Goal: Consume media (video, audio): Consume media (video, audio)

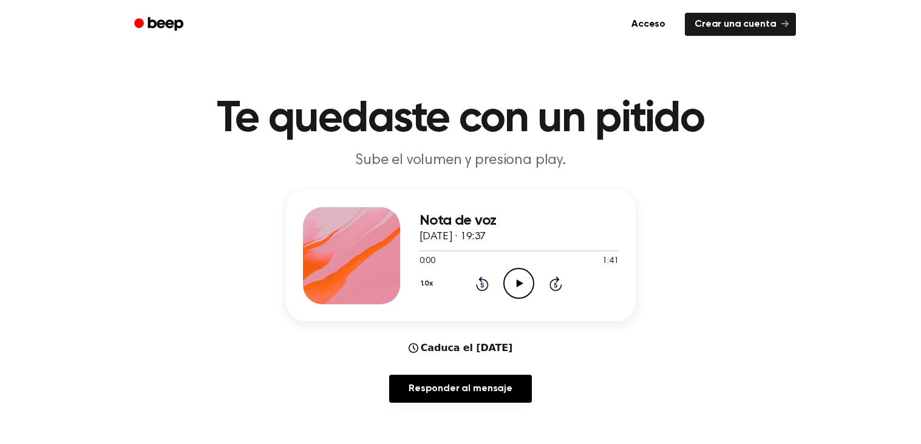
click at [518, 283] on icon at bounding box center [519, 283] width 7 height 8
click at [518, 277] on icon "Pause Audio" at bounding box center [518, 283] width 31 height 31
click at [525, 289] on icon "Play Audio" at bounding box center [518, 283] width 31 height 31
click at [482, 284] on icon at bounding box center [482, 284] width 3 height 5
click at [482, 283] on icon "Rewind 5 seconds" at bounding box center [481, 283] width 13 height 16
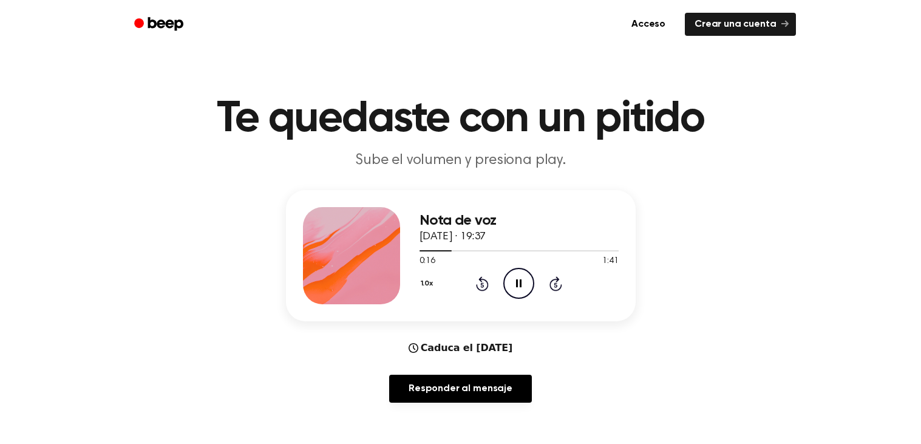
click at [481, 275] on icon "Rewind 5 seconds" at bounding box center [481, 283] width 13 height 16
click at [482, 284] on icon at bounding box center [482, 284] width 3 height 5
click at [482, 283] on icon "Rewind 5 seconds" at bounding box center [481, 283] width 13 height 16
click at [484, 275] on icon "Rewind 5 seconds" at bounding box center [481, 283] width 13 height 16
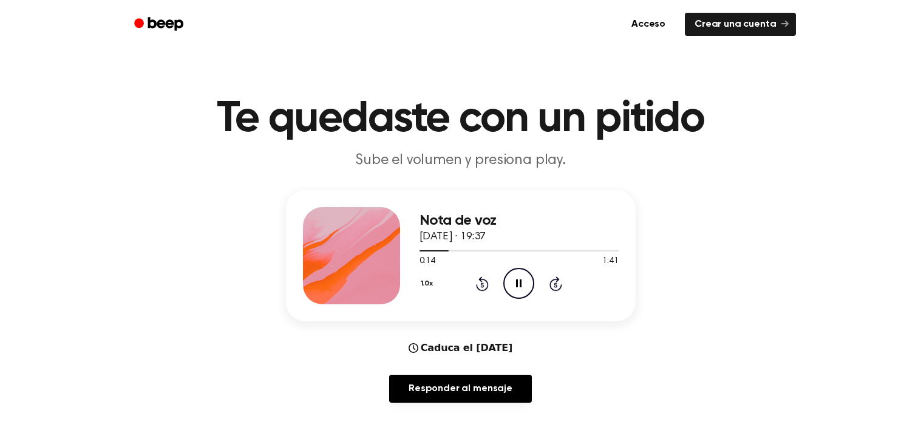
click at [534, 284] on div "1.0x Rewind 5 seconds Pause Audio Skip 5 seconds" at bounding box center [518, 283] width 199 height 31
click at [529, 291] on icon "Pause Audio" at bounding box center [518, 283] width 31 height 31
click at [528, 282] on icon "Play Audio" at bounding box center [518, 283] width 31 height 31
click at [525, 303] on div "Nota de voz [DATE] · 19:37 0:16 1:41 Su navegador no soporta el elemento [objec…" at bounding box center [518, 255] width 199 height 97
click at [515, 281] on icon "Pause Audio" at bounding box center [518, 283] width 31 height 31
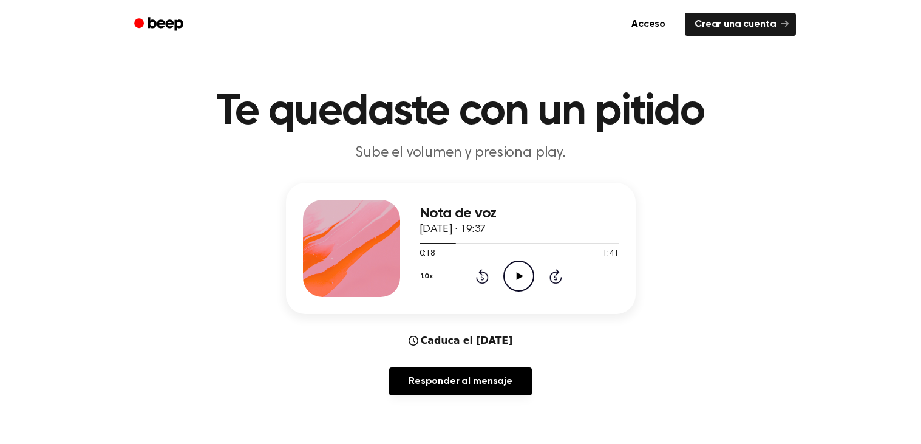
scroll to position [8, 0]
click at [524, 269] on icon "Play Audio" at bounding box center [518, 275] width 31 height 31
click at [482, 276] on icon at bounding box center [482, 276] width 3 height 5
click at [485, 268] on icon "Rewind 5 seconds" at bounding box center [481, 276] width 13 height 16
click at [485, 271] on icon at bounding box center [482, 275] width 13 height 15
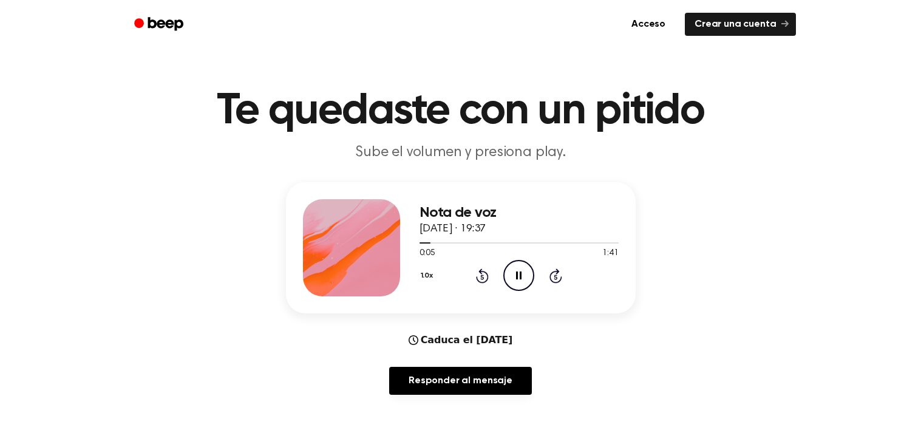
click at [482, 276] on icon at bounding box center [482, 276] width 3 height 5
click at [482, 275] on icon "Rewind 5 seconds" at bounding box center [481, 276] width 13 height 16
click at [482, 277] on icon "Rewind 5 seconds" at bounding box center [481, 276] width 13 height 16
click at [484, 280] on icon "Rewind 5 seconds" at bounding box center [481, 276] width 13 height 16
click at [482, 277] on icon "Rewind 5 seconds" at bounding box center [481, 276] width 13 height 16
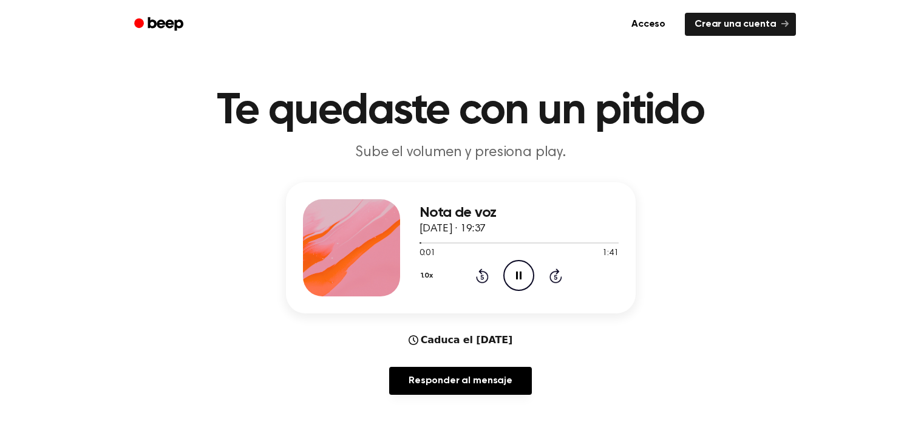
scroll to position [0, 0]
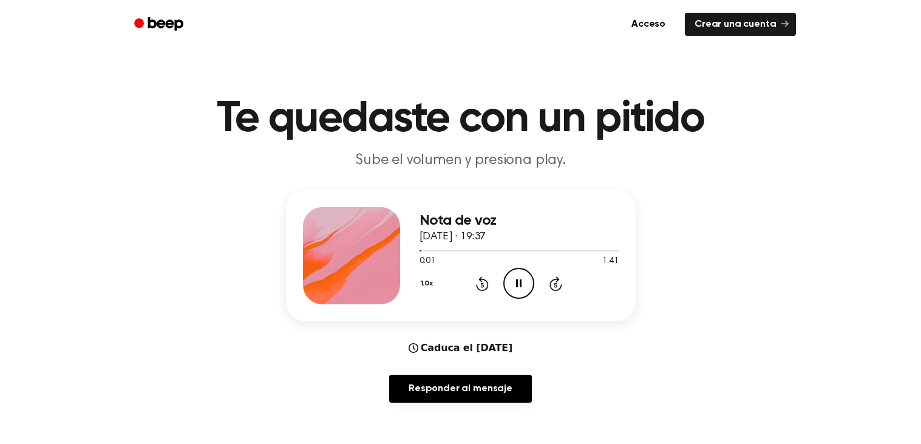
click at [482, 284] on icon at bounding box center [482, 284] width 3 height 5
click at [515, 277] on icon "Pause Audio" at bounding box center [518, 283] width 31 height 31
click at [534, 275] on div "1.0x Rewind 5 seconds Play Audio Skip 5 seconds" at bounding box center [518, 283] width 199 height 31
click at [521, 285] on icon "Play Audio" at bounding box center [518, 283] width 31 height 31
click at [479, 289] on icon at bounding box center [482, 283] width 13 height 15
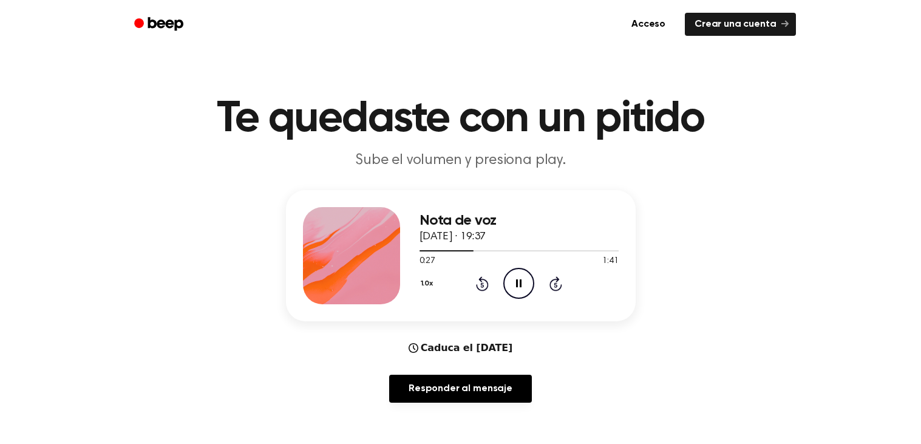
click at [474, 291] on div "1.0x Rewind 5 seconds Pause Audio Skip 5 seconds" at bounding box center [518, 283] width 199 height 31
click at [482, 284] on icon at bounding box center [482, 284] width 3 height 5
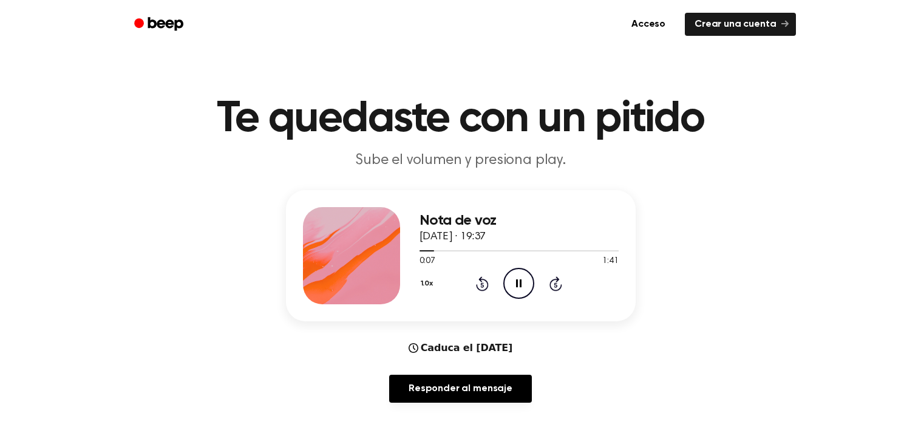
click at [483, 283] on icon "Rewind 5 seconds" at bounding box center [481, 283] width 13 height 16
click at [482, 284] on icon at bounding box center [482, 284] width 3 height 5
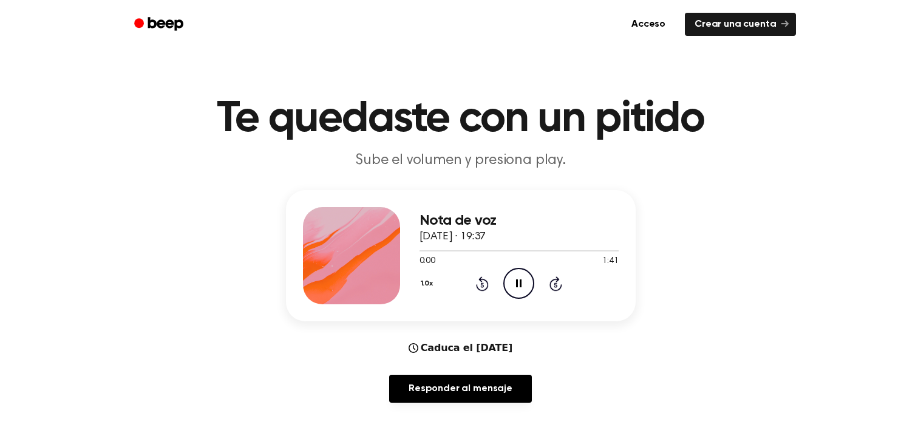
click at [482, 284] on icon at bounding box center [482, 284] width 3 height 5
click at [480, 289] on icon at bounding box center [482, 283] width 13 height 15
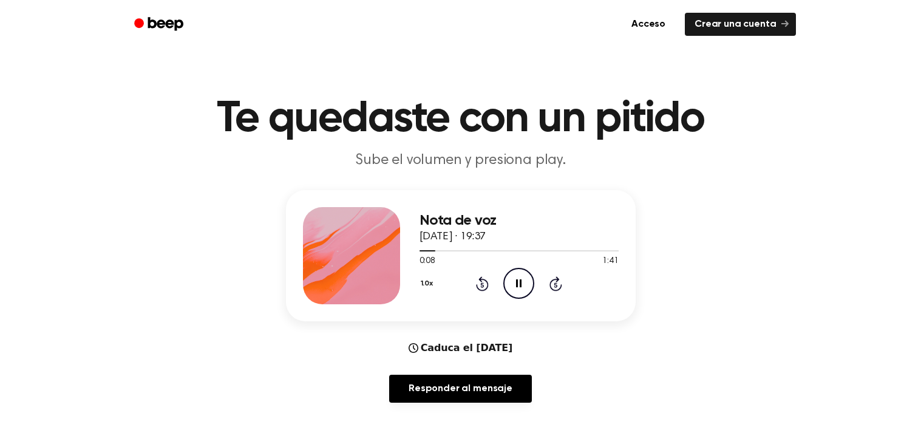
click at [482, 284] on icon at bounding box center [482, 284] width 3 height 5
click at [485, 285] on icon "Rewind 5 seconds" at bounding box center [481, 283] width 13 height 16
click at [513, 279] on icon "Pause Audio" at bounding box center [518, 283] width 31 height 31
click at [482, 284] on icon at bounding box center [482, 284] width 3 height 5
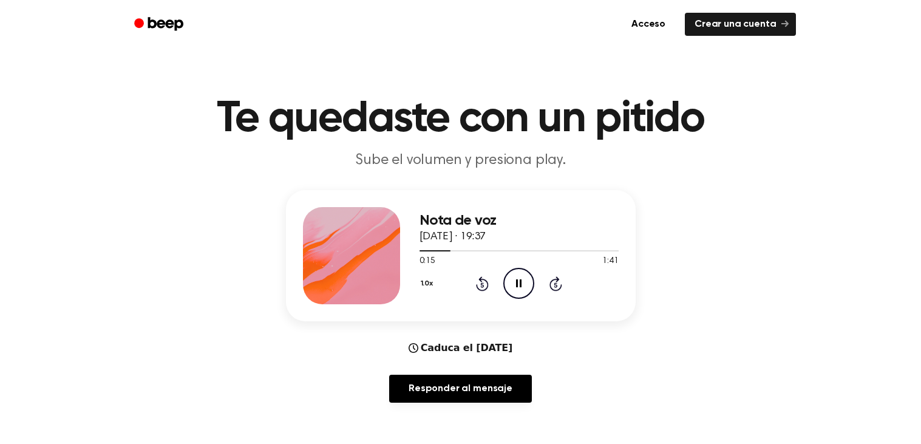
click at [521, 283] on icon at bounding box center [518, 283] width 5 height 8
click at [521, 291] on icon "Play Audio" at bounding box center [518, 283] width 31 height 31
click at [521, 291] on icon "Pause Audio" at bounding box center [518, 283] width 31 height 31
click at [482, 284] on icon at bounding box center [482, 284] width 3 height 5
click at [519, 285] on icon at bounding box center [519, 283] width 7 height 8
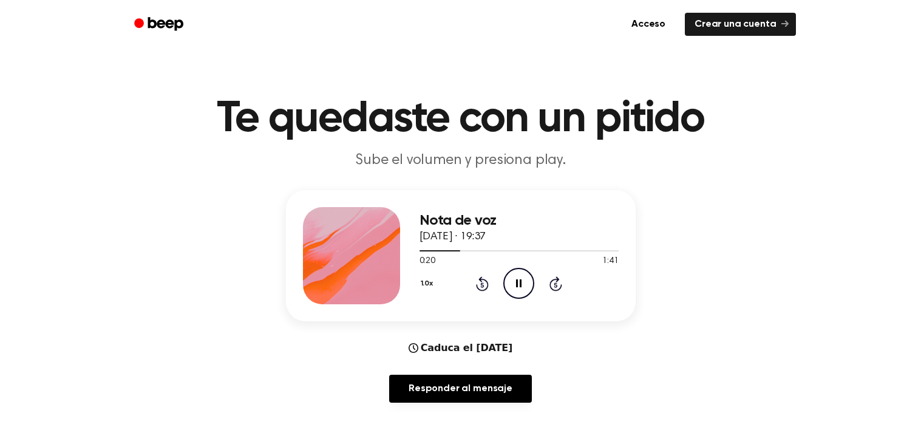
click at [518, 283] on icon "Pause Audio" at bounding box center [518, 283] width 31 height 31
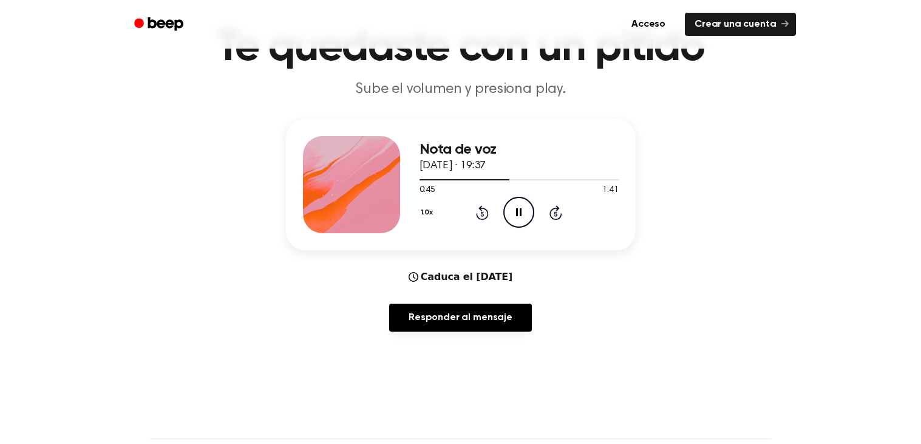
scroll to position [83, 0]
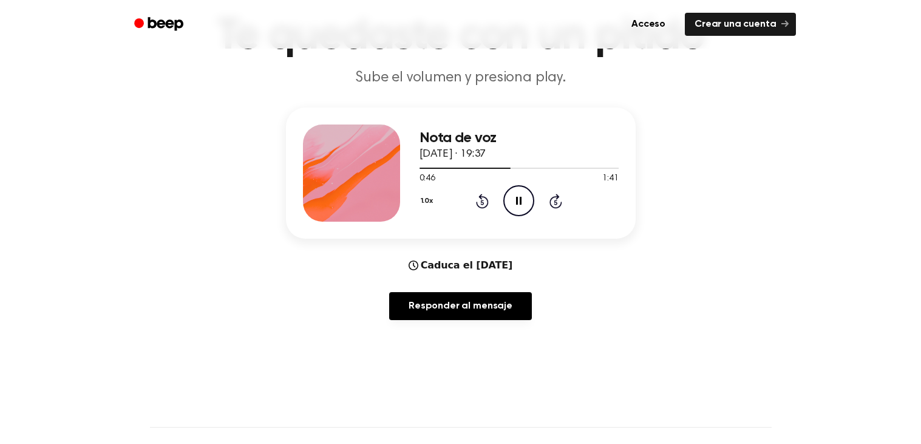
click at [479, 201] on icon "Rewind 5 seconds" at bounding box center [481, 201] width 13 height 16
